Goal: Transaction & Acquisition: Purchase product/service

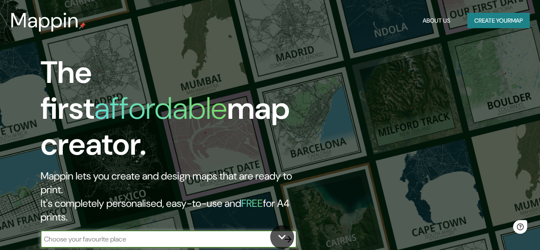
click at [97, 234] on input "text" at bounding box center [160, 239] width 239 height 10
type input "piura"
click at [289, 234] on icon "button" at bounding box center [288, 239] width 10 height 10
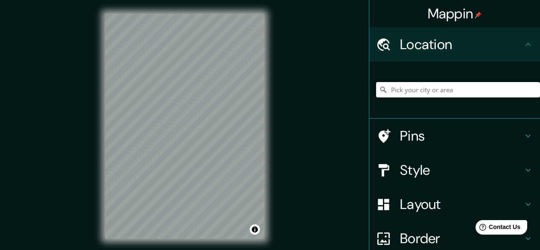
click at [399, 82] on div at bounding box center [458, 89] width 164 height 43
click at [402, 88] on input "Pick your city or area" at bounding box center [458, 89] width 164 height 15
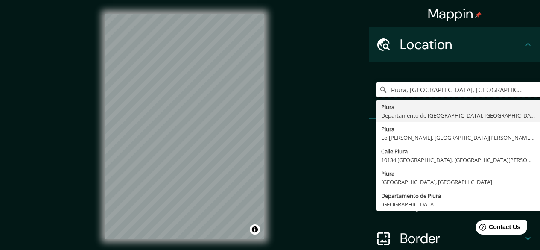
type input "Piura, [GEOGRAPHIC_DATA], [GEOGRAPHIC_DATA]"
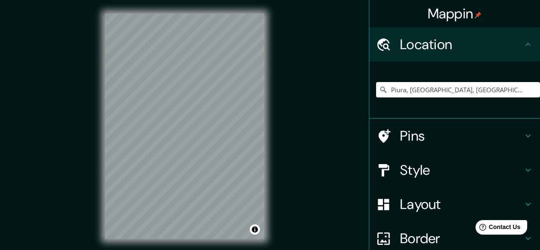
click at [416, 200] on h4 "Layout" at bounding box center [461, 203] width 123 height 17
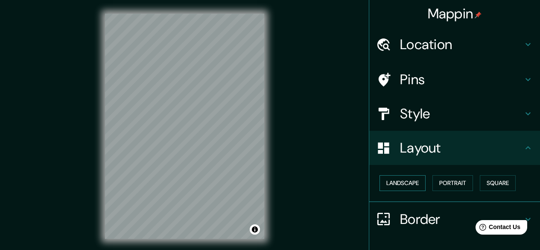
click at [404, 184] on button "Landscape" at bounding box center [402, 183] width 46 height 16
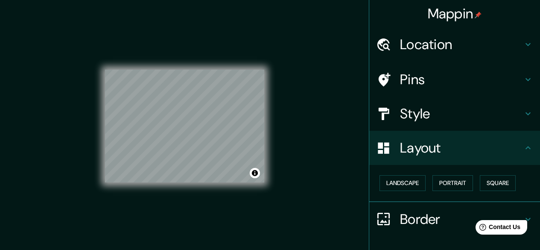
click at [414, 109] on h4 "Style" at bounding box center [461, 113] width 123 height 17
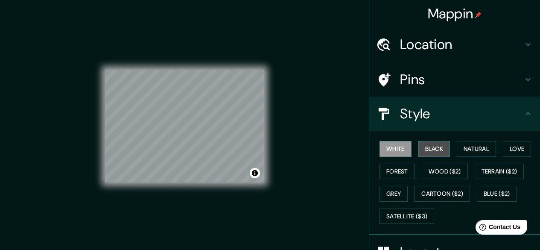
click at [436, 153] on button "Black" at bounding box center [434, 149] width 32 height 16
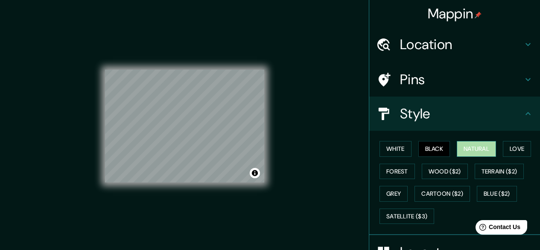
click at [457, 149] on button "Natural" at bounding box center [476, 149] width 39 height 16
click at [523, 151] on button "Love" at bounding box center [517, 149] width 28 height 16
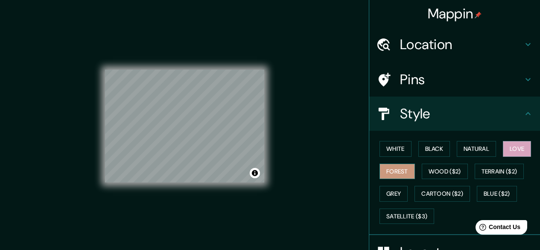
click at [392, 174] on button "Forest" at bounding box center [396, 171] width 35 height 16
click at [400, 194] on button "Grey" at bounding box center [393, 194] width 28 height 16
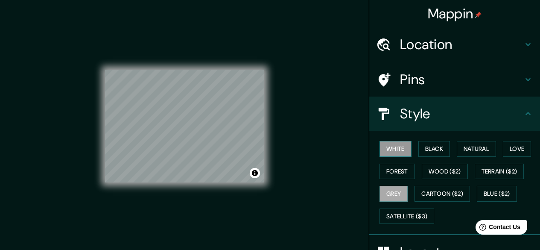
click at [381, 150] on button "White" at bounding box center [395, 149] width 32 height 16
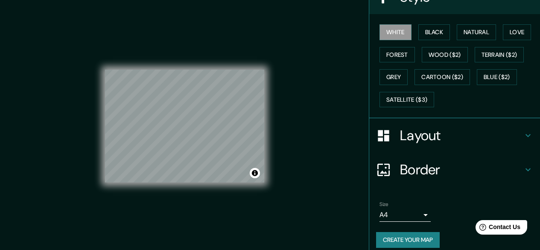
scroll to position [124, 0]
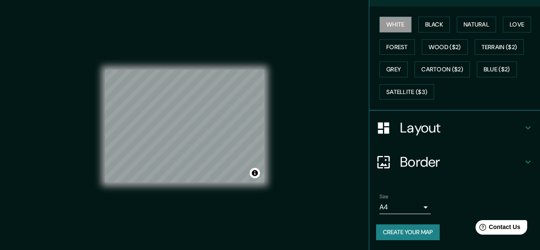
click at [419, 209] on body "Mappin Location [GEOGRAPHIC_DATA], [GEOGRAPHIC_DATA], [GEOGRAPHIC_DATA] [GEOGRA…" at bounding box center [270, 125] width 540 height 250
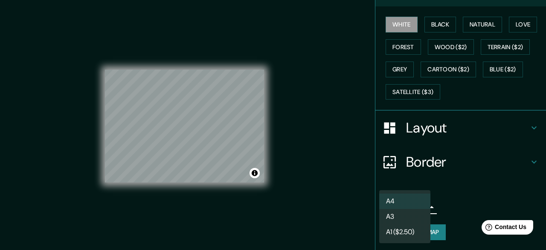
click at [330, 223] on div at bounding box center [273, 125] width 546 height 250
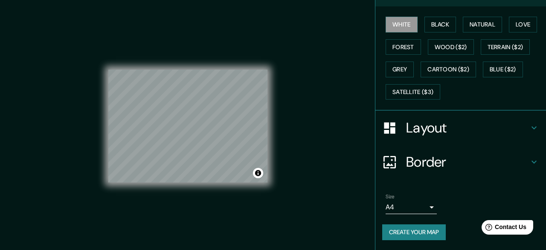
click at [422, 208] on body "Mappin Location [GEOGRAPHIC_DATA], [GEOGRAPHIC_DATA], [GEOGRAPHIC_DATA] [GEOGRA…" at bounding box center [273, 125] width 546 height 250
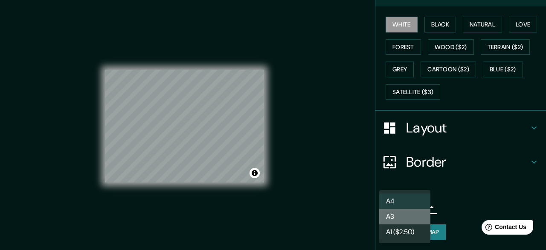
click at [393, 211] on li "A3" at bounding box center [404, 216] width 51 height 15
type input "a4"
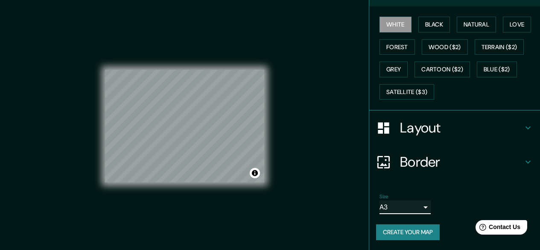
scroll to position [16, 0]
